Goal: Transaction & Acquisition: Purchase product/service

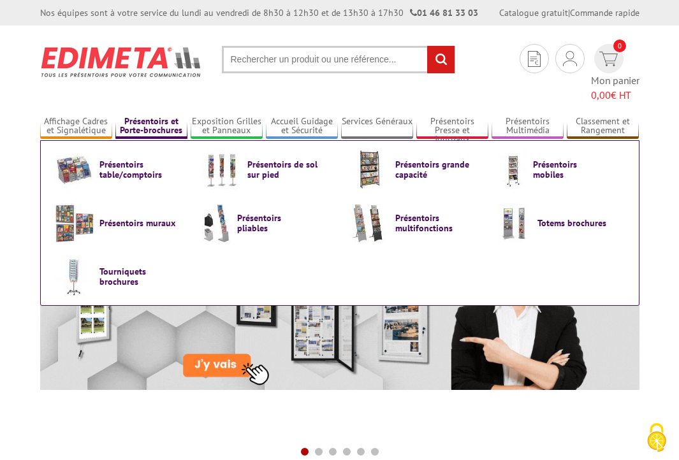
click at [164, 116] on link "Présentoirs et Porte-brochures" at bounding box center [151, 126] width 72 height 21
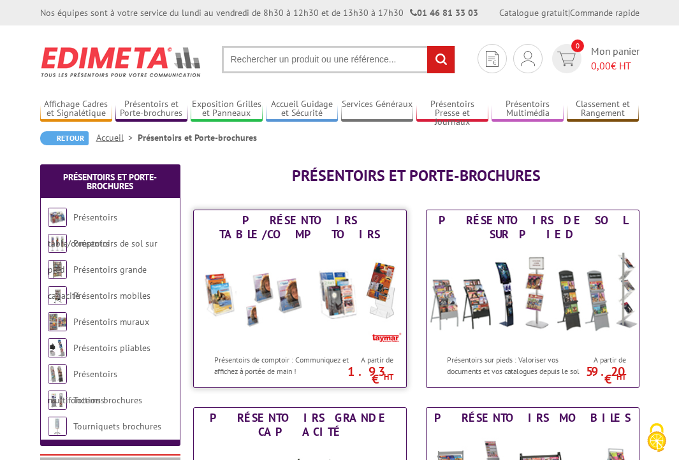
click at [276, 263] on img at bounding box center [300, 296] width 212 height 103
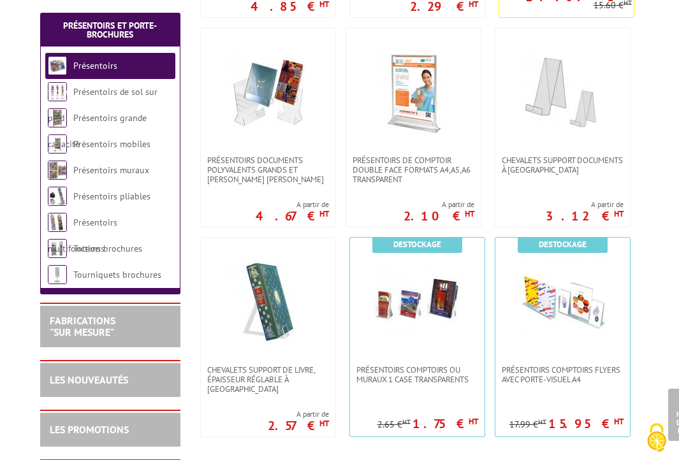
scroll to position [572, 0]
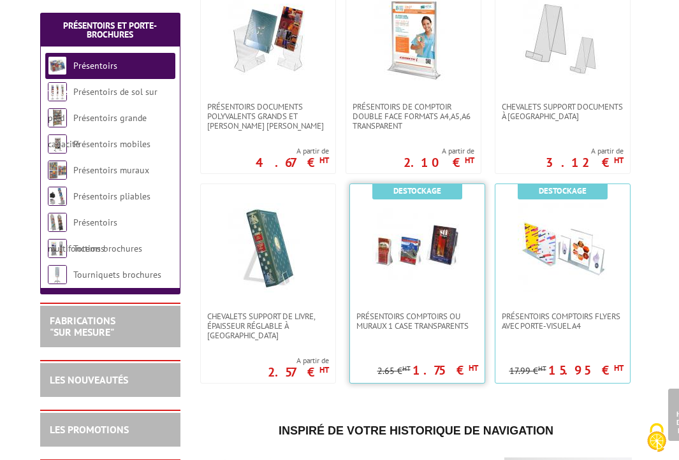
click at [385, 240] on img at bounding box center [416, 247] width 89 height 89
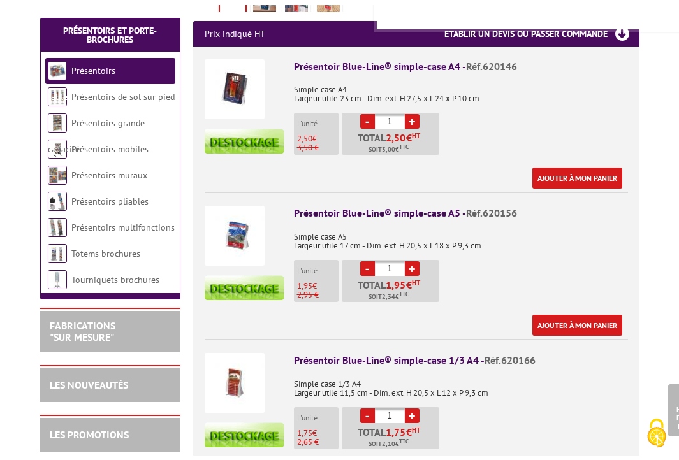
scroll to position [472, 0]
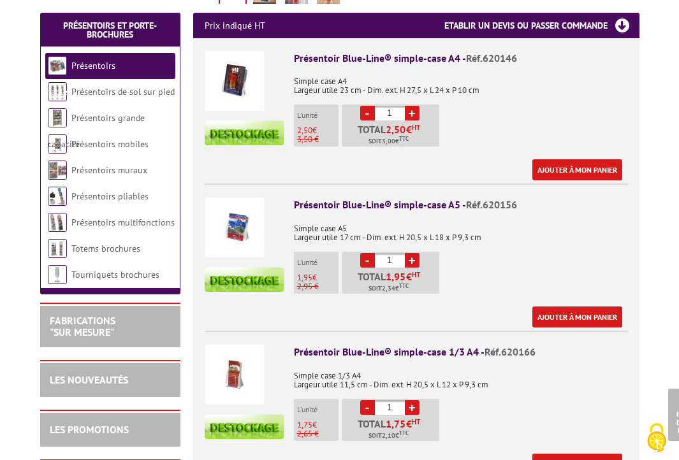
click at [410, 253] on link "+" at bounding box center [412, 260] width 15 height 15
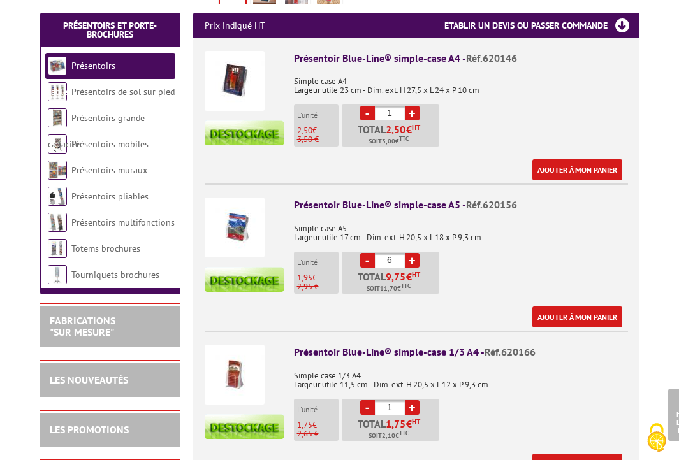
click at [410, 253] on link "+" at bounding box center [412, 260] width 15 height 15
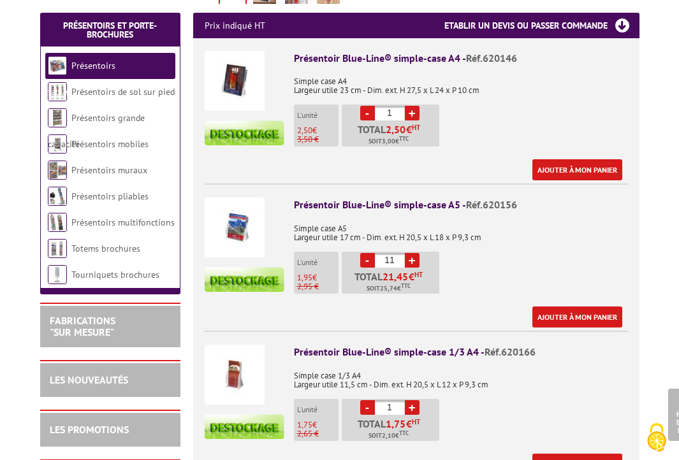
click at [410, 253] on link "+" at bounding box center [412, 260] width 15 height 15
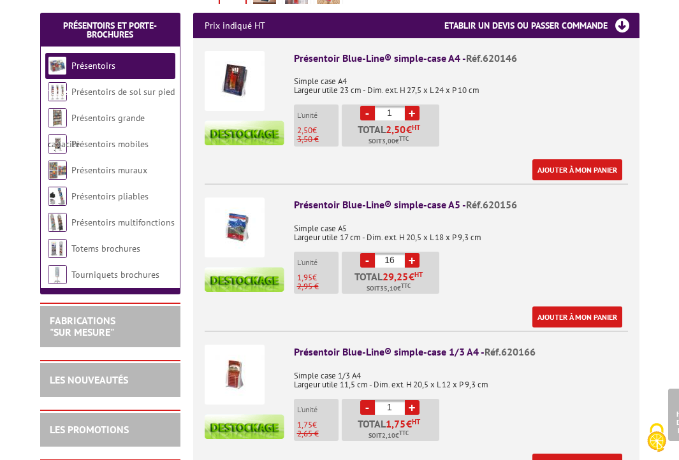
click at [410, 253] on link "+" at bounding box center [412, 260] width 15 height 15
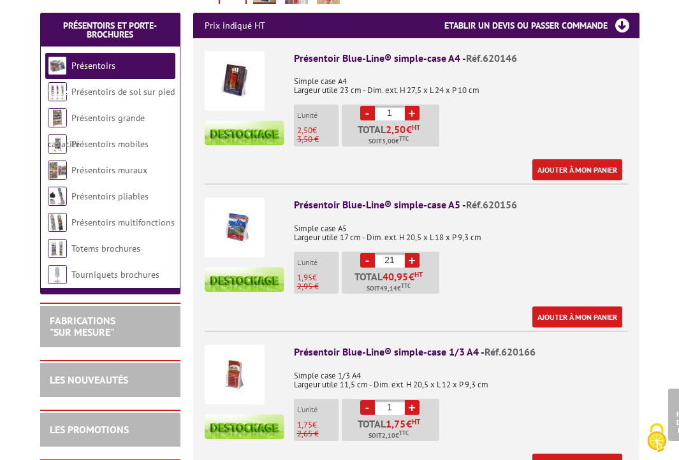
click at [410, 253] on link "+" at bounding box center [412, 260] width 15 height 15
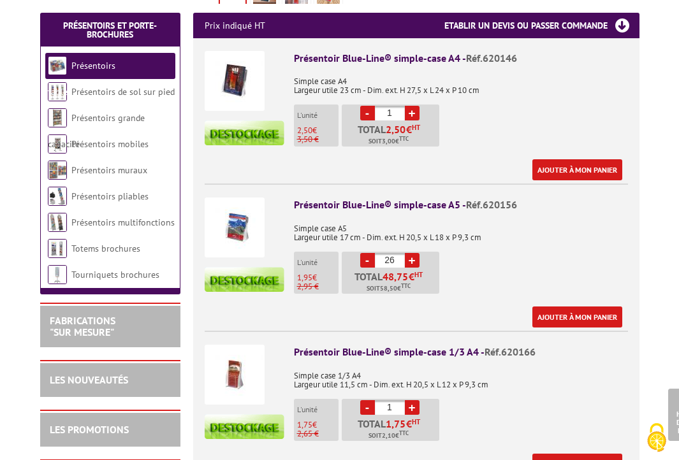
click at [410, 253] on link "+" at bounding box center [412, 260] width 15 height 15
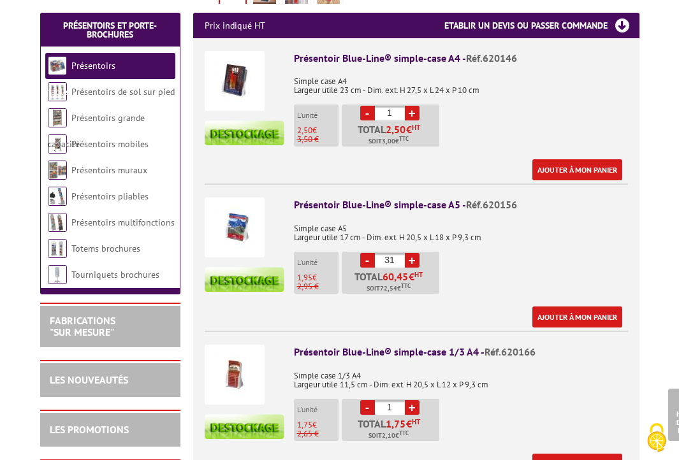
click at [410, 253] on link "+" at bounding box center [412, 260] width 15 height 15
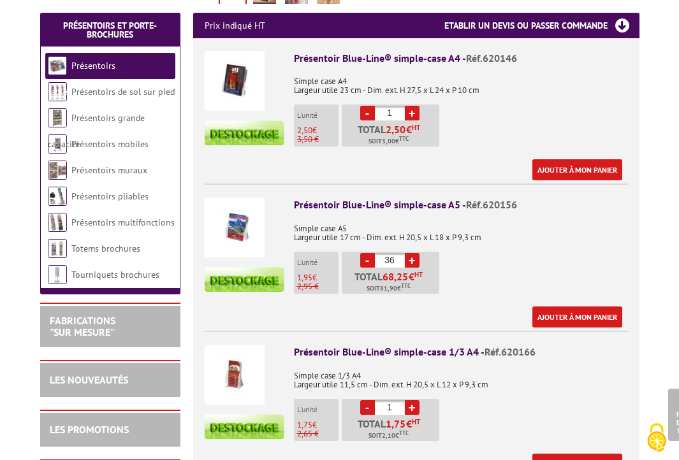
click at [410, 253] on link "+" at bounding box center [412, 260] width 15 height 15
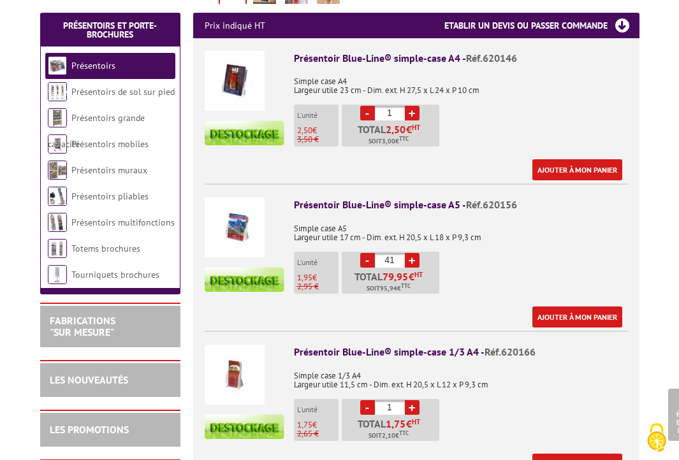
click at [410, 253] on link "+" at bounding box center [412, 260] width 15 height 15
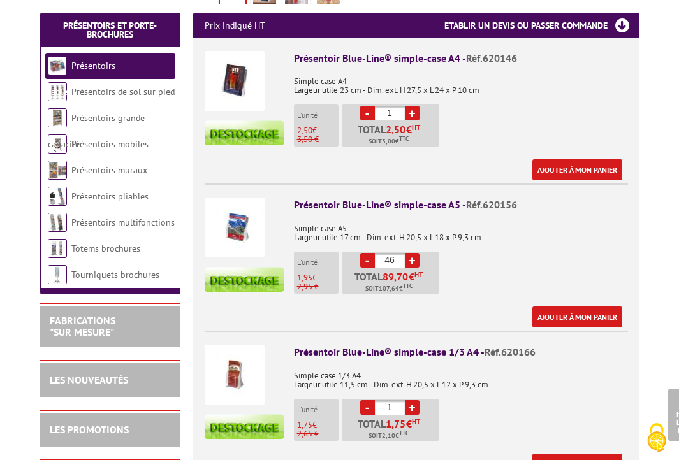
click at [410, 253] on link "+" at bounding box center [412, 260] width 15 height 15
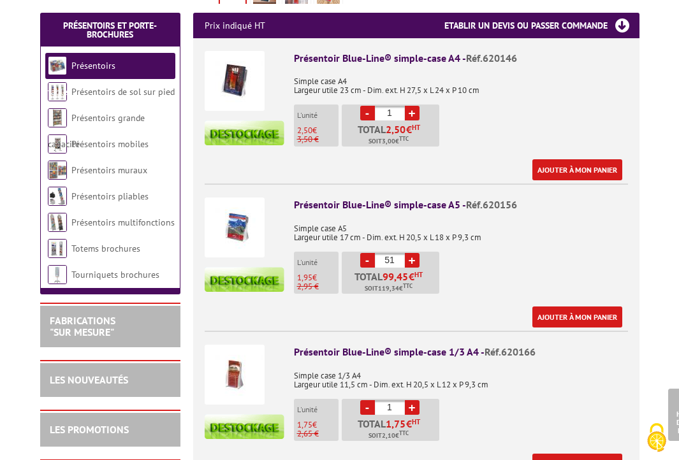
click at [410, 253] on link "+" at bounding box center [412, 260] width 15 height 15
click at [366, 253] on link "-" at bounding box center [367, 260] width 15 height 15
click at [411, 253] on link "+" at bounding box center [412, 260] width 15 height 15
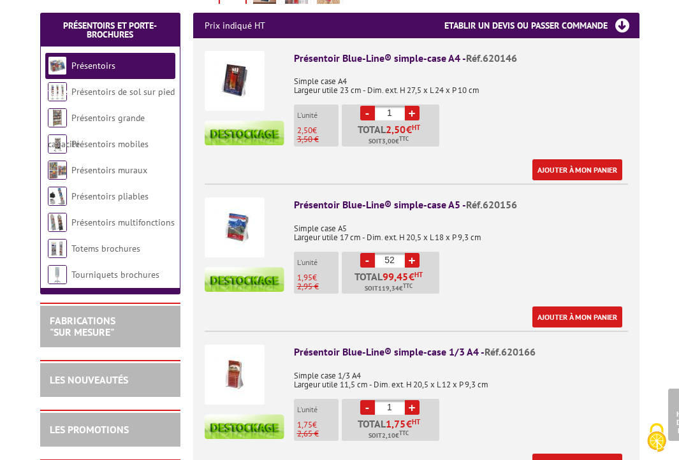
click at [411, 253] on link "+" at bounding box center [412, 260] width 15 height 15
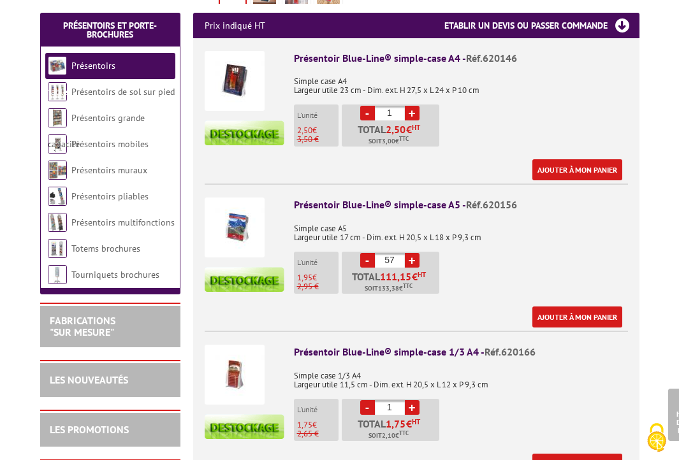
click at [411, 253] on link "+" at bounding box center [412, 260] width 15 height 15
click at [412, 253] on link "+" at bounding box center [412, 260] width 15 height 15
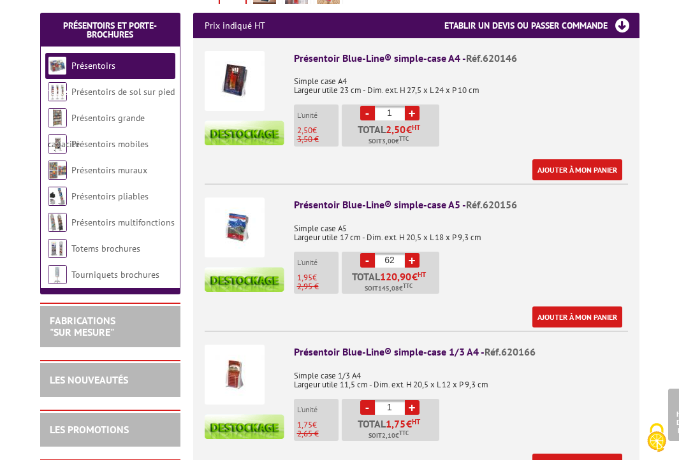
click at [412, 253] on link "+" at bounding box center [412, 260] width 15 height 15
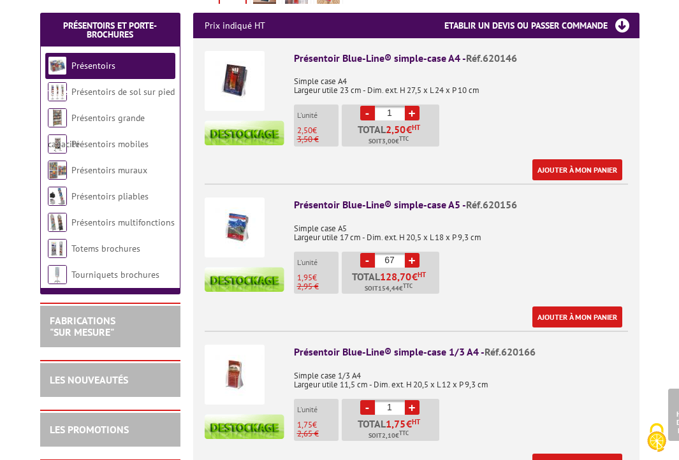
click at [412, 253] on link "+" at bounding box center [412, 260] width 15 height 15
click at [368, 253] on link "-" at bounding box center [367, 260] width 15 height 15
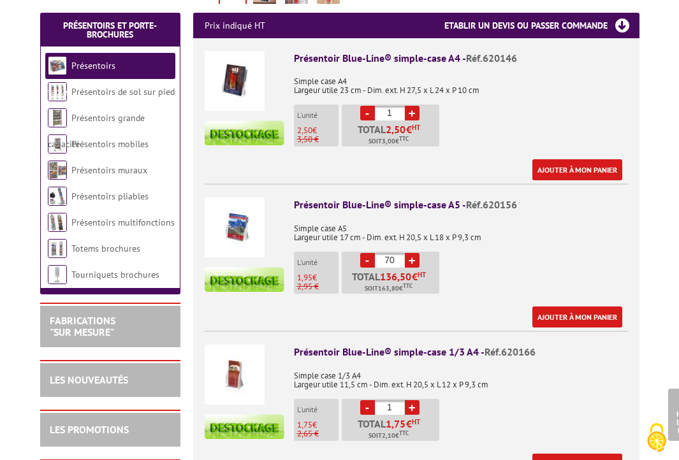
click at [368, 253] on link "-" at bounding box center [367, 260] width 15 height 15
click at [415, 253] on link "+" at bounding box center [412, 260] width 15 height 15
type input "70"
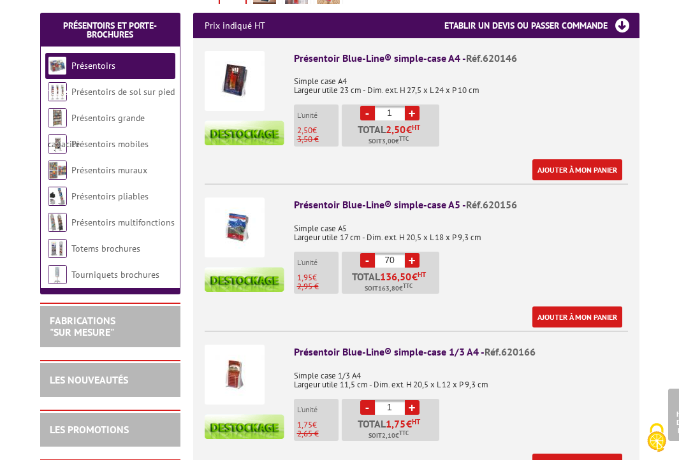
drag, startPoint x: 294, startPoint y: 189, endPoint x: 417, endPoint y: 278, distance: 152.5
click at [417, 278] on div "Présentoir Blue-Line® simple-case A5 - Réf.620156 Simple case A5 Largeur utile …" at bounding box center [461, 263] width 334 height 130
copy div "Présentoir Blue-Line® simple-case A5 - Réf.620156 Simple case A5 Largeur utile …"
